Goal: Task Accomplishment & Management: Use online tool/utility

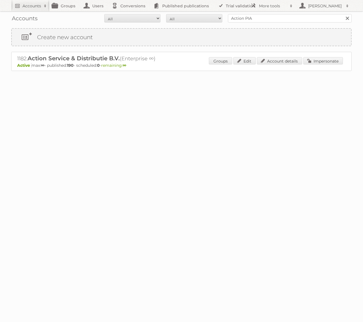
click at [279, 20] on input "Action PIA" at bounding box center [290, 18] width 124 height 8
type input "Praxis"
click at [343, 14] on input "Search" at bounding box center [347, 18] width 8 height 8
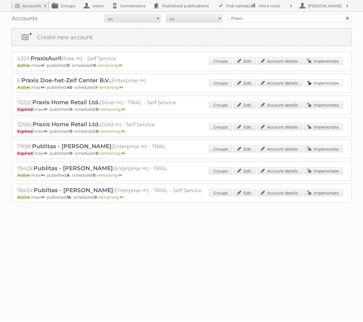
click at [334, 81] on link "Impersonate" at bounding box center [324, 82] width 40 height 7
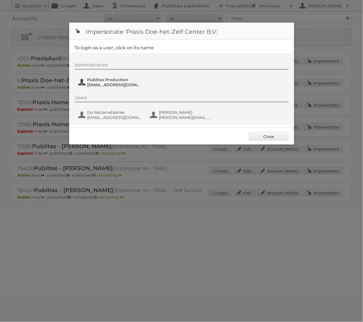
click at [125, 81] on span "Publitas Production" at bounding box center [115, 79] width 55 height 5
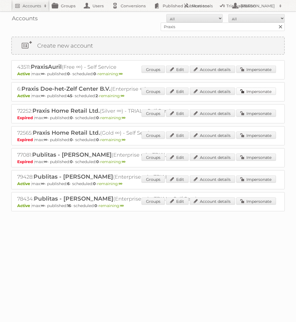
click at [260, 91] on link "Impersonate" at bounding box center [256, 91] width 40 height 7
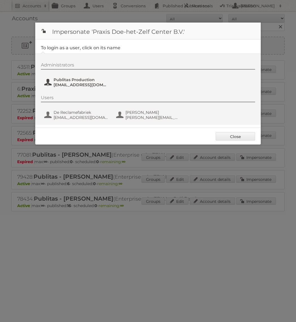
click at [66, 79] on span "Publitas Production" at bounding box center [80, 79] width 55 height 5
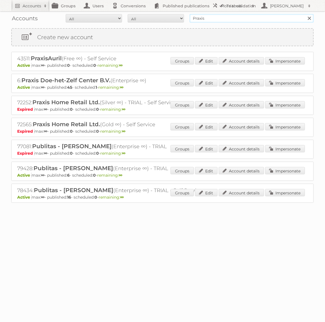
click at [195, 18] on input "Praxis" at bounding box center [251, 18] width 124 height 8
type input "GAMMA"
click at [305, 14] on input "Search" at bounding box center [309, 18] width 8 height 8
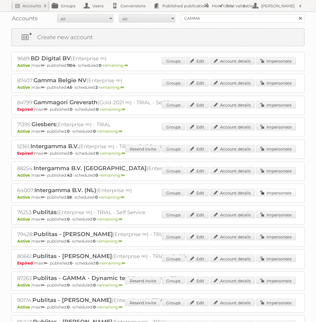
click at [274, 193] on link "Impersonate" at bounding box center [276, 192] width 40 height 7
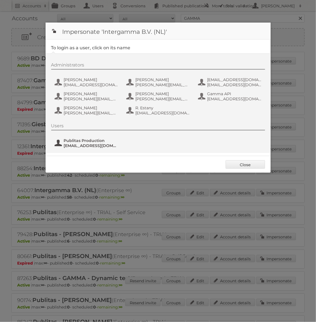
click at [90, 142] on span "Publitas Production" at bounding box center [91, 140] width 55 height 5
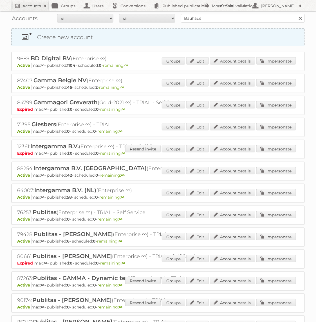
type input "Bauhaus"
click at [296, 14] on input "Search" at bounding box center [300, 18] width 8 height 8
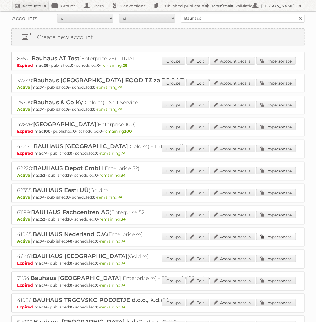
click at [277, 235] on link "Impersonate" at bounding box center [276, 236] width 40 height 7
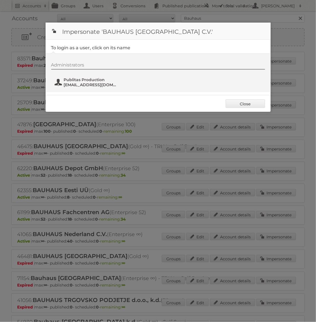
click at [77, 81] on span "Publitas Production" at bounding box center [91, 79] width 55 height 5
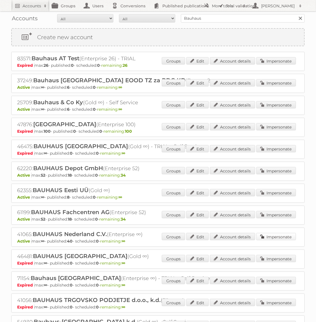
click at [280, 235] on link "Impersonate" at bounding box center [276, 236] width 40 height 7
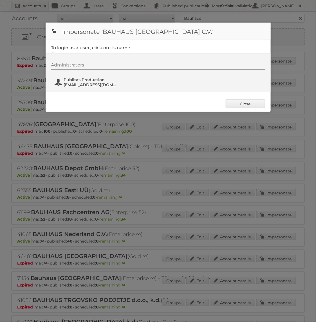
click at [91, 82] on span "fs+bauhaus@publitas.com" at bounding box center [91, 84] width 55 height 5
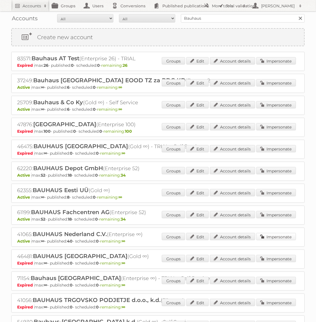
click at [282, 236] on link "Impersonate" at bounding box center [276, 236] width 40 height 7
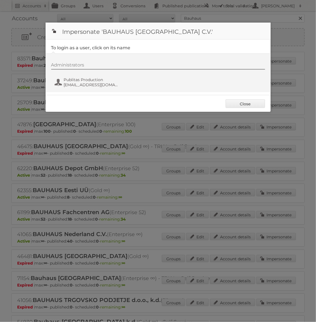
click at [106, 73] on div "Administrators Publitas Production fs+bauhaus@publitas.com" at bounding box center [161, 75] width 220 height 27
click at [89, 82] on span "fs+bauhaus@publitas.com" at bounding box center [91, 84] width 55 height 5
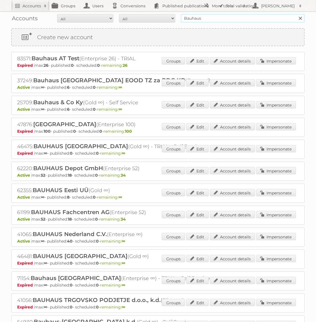
click at [217, 19] on input "Bauhaus" at bounding box center [243, 18] width 124 height 8
type input "KARWEI"
click at [296, 14] on input "Search" at bounding box center [300, 18] width 8 height 8
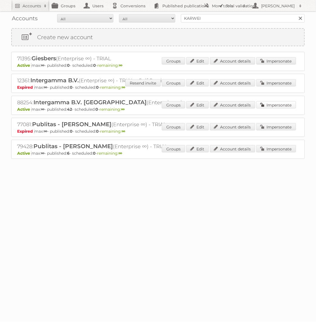
click at [274, 104] on link "Impersonate" at bounding box center [276, 104] width 40 height 7
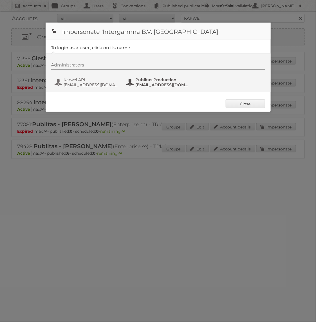
click at [154, 82] on span "[EMAIL_ADDRESS][DOMAIN_NAME]" at bounding box center [163, 84] width 55 height 5
